Goal: Task Accomplishment & Management: Manage account settings

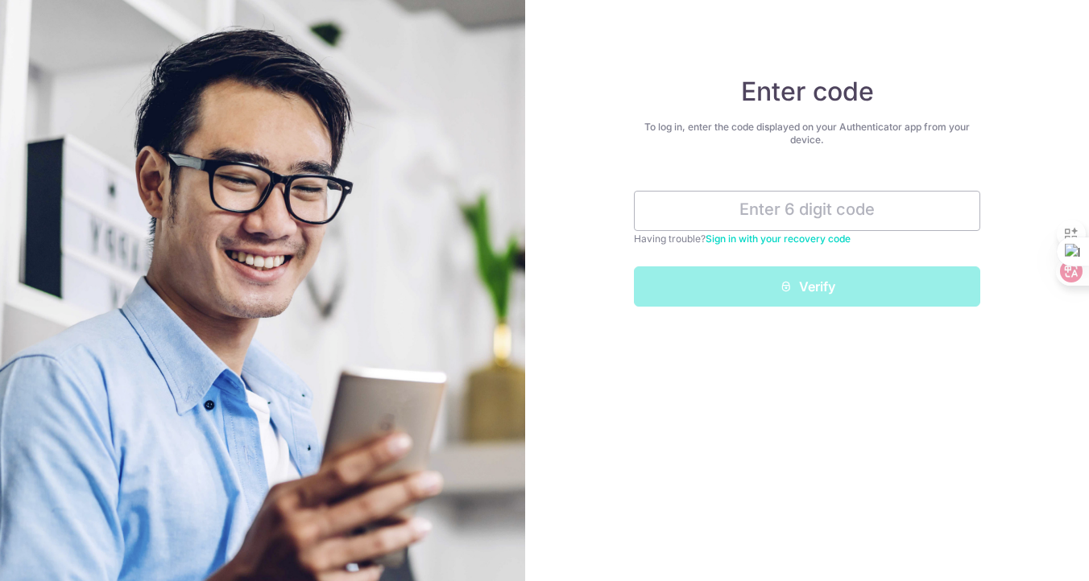
click at [742, 241] on link "Sign in with your recovery code" at bounding box center [777, 239] width 145 height 12
click at [784, 211] on input "text" at bounding box center [807, 211] width 346 height 40
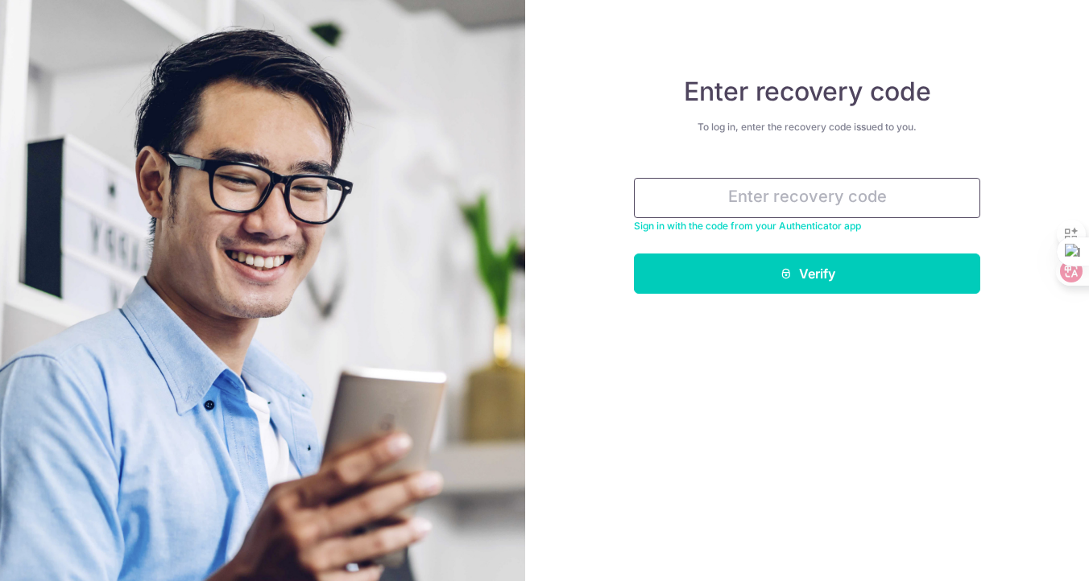
click at [785, 193] on input "text" at bounding box center [807, 198] width 346 height 40
type input "5"
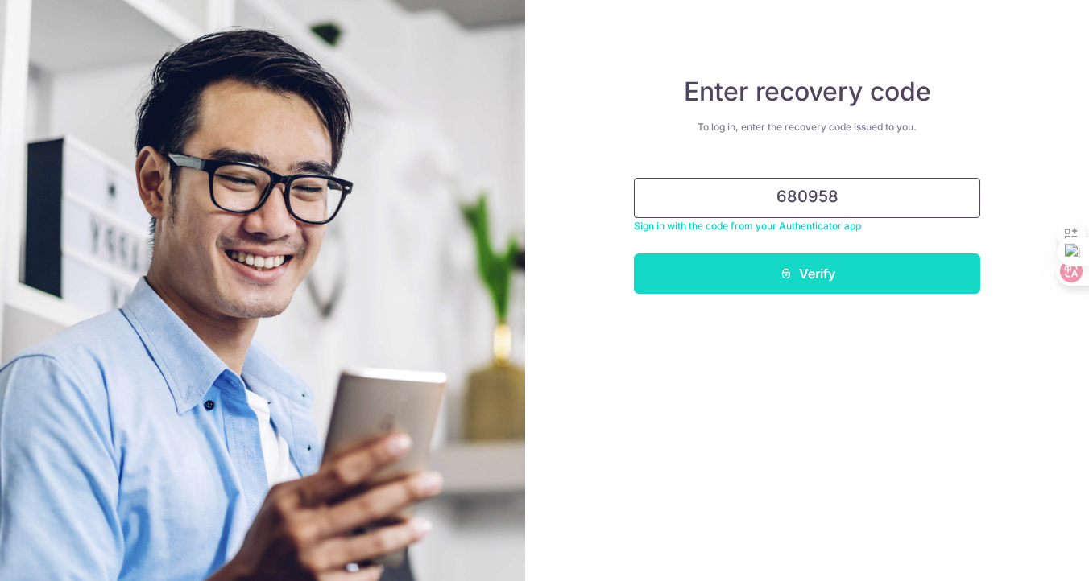
type input "680958"
click at [776, 280] on button "Verify" at bounding box center [807, 274] width 346 height 40
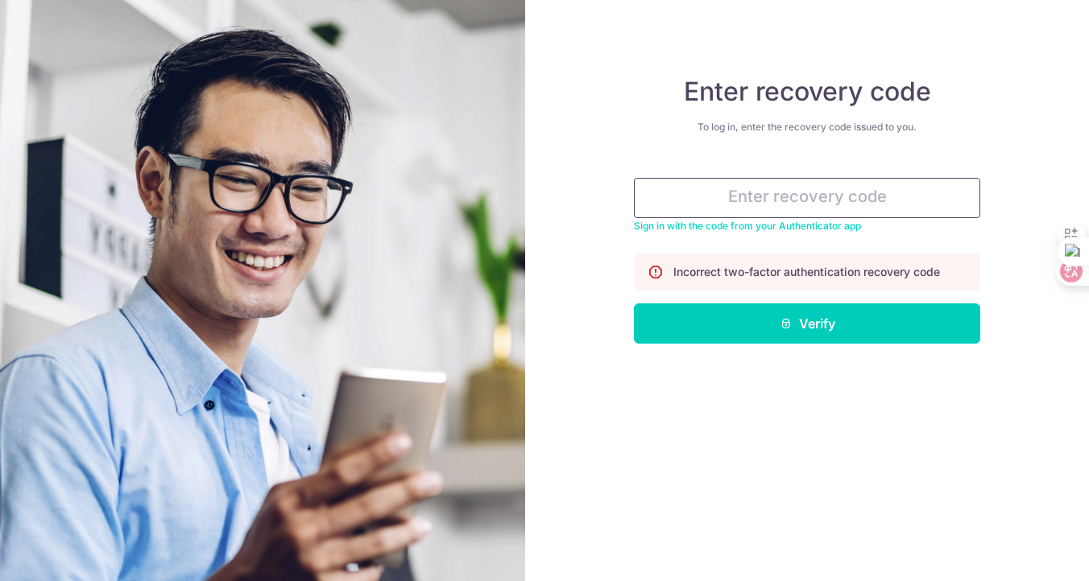
click at [851, 201] on input "text" at bounding box center [807, 198] width 346 height 40
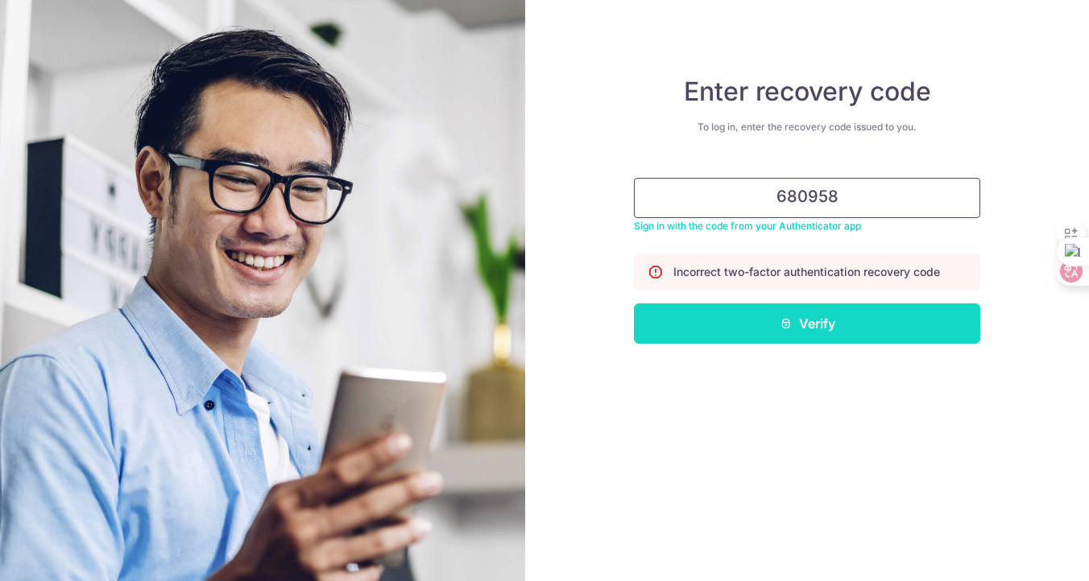
type input "680958"
click at [786, 335] on button "Verify" at bounding box center [807, 324] width 346 height 40
